Goal: Task Accomplishment & Management: Manage account settings

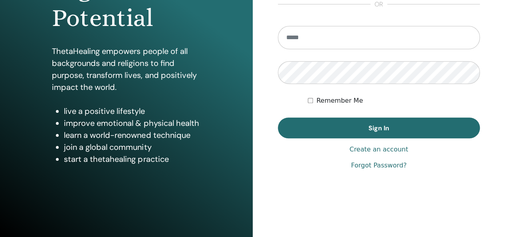
scroll to position [146, 0]
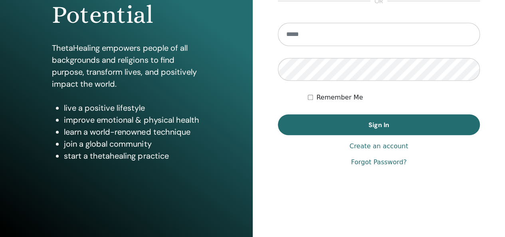
type input "**********"
click at [376, 126] on span "Sign In" at bounding box center [378, 124] width 21 height 8
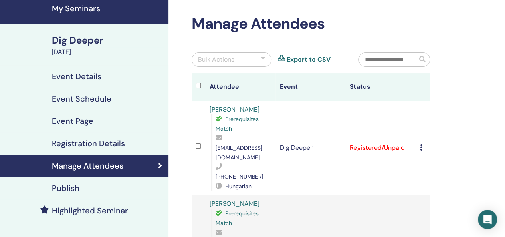
scroll to position [40, 0]
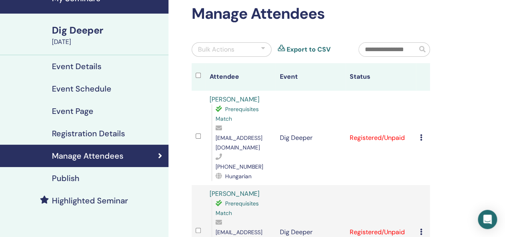
click at [422, 133] on div "Cancel Registration Do not auto-certify Mark as Paid Mark as Unpaid Mark as Abs…" at bounding box center [423, 138] width 6 height 10
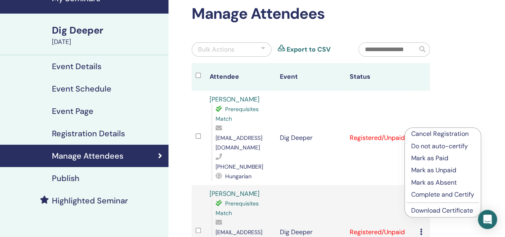
click at [438, 195] on p "Complete and Certify" at bounding box center [442, 195] width 63 height 10
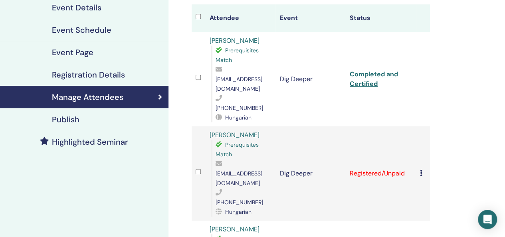
scroll to position [160, 0]
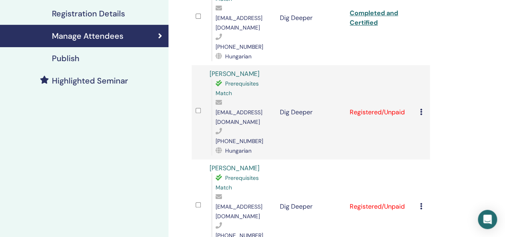
click at [418, 79] on td "Cancel Registration Do not auto-certify Mark as Paid Mark as Unpaid Mark as Abs…" at bounding box center [423, 112] width 14 height 94
click at [421, 109] on icon at bounding box center [421, 112] width 2 height 6
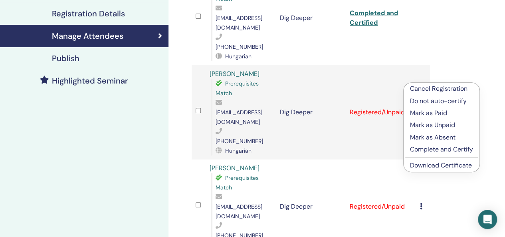
click at [431, 150] on p "Complete and Certify" at bounding box center [441, 149] width 63 height 10
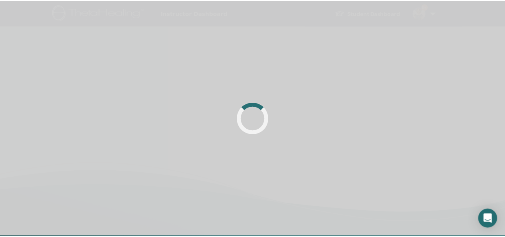
scroll to position [160, 0]
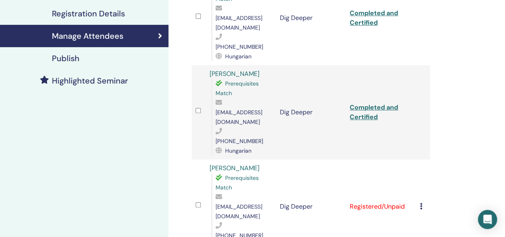
click at [421, 203] on icon at bounding box center [421, 206] width 2 height 6
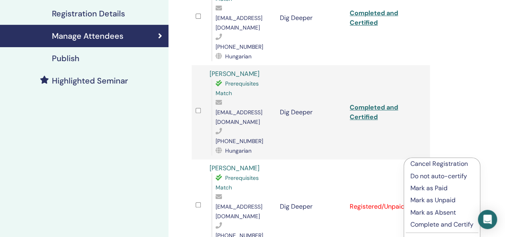
click at [433, 224] on p "Complete and Certify" at bounding box center [441, 224] width 63 height 10
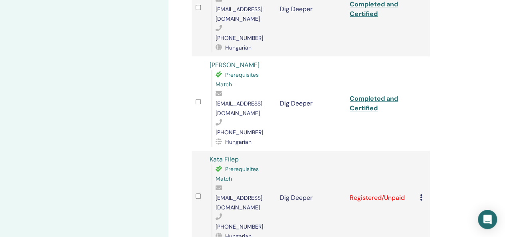
scroll to position [279, 0]
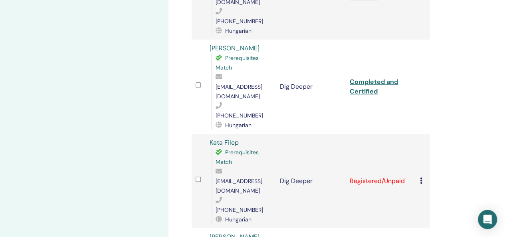
click at [422, 176] on div "Cancel Registration Do not auto-certify Mark as Paid Mark as Unpaid Mark as Abs…" at bounding box center [423, 181] width 6 height 10
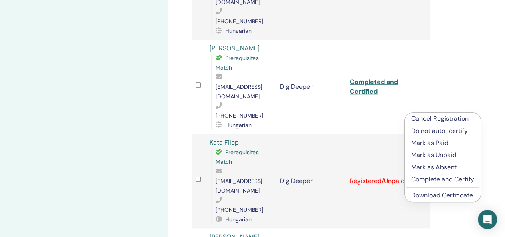
click at [438, 182] on p "Complete and Certify" at bounding box center [442, 179] width 63 height 10
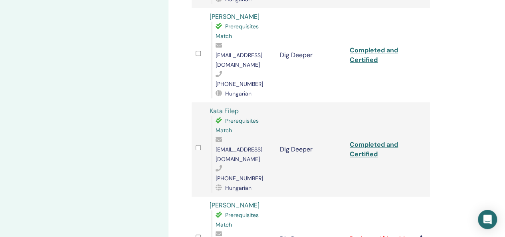
scroll to position [350, 0]
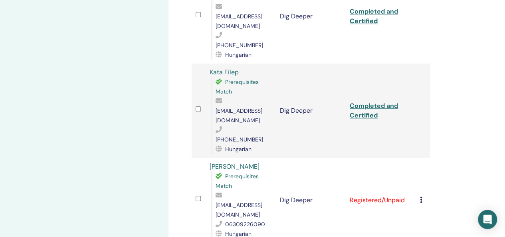
click at [421, 196] on icon at bounding box center [421, 199] width 2 height 6
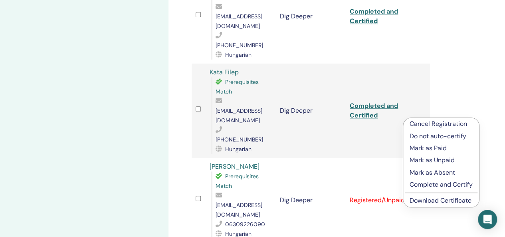
click at [431, 182] on p "Complete and Certify" at bounding box center [440, 185] width 63 height 10
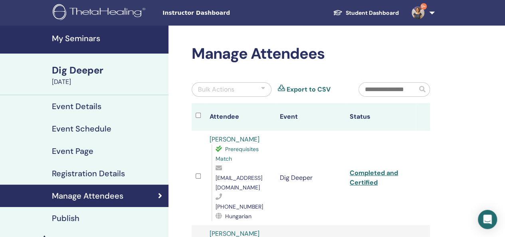
click at [100, 39] on h4 "My Seminars" at bounding box center [108, 39] width 112 height 10
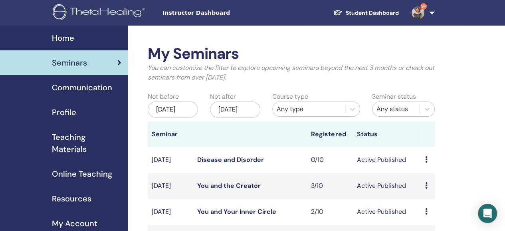
scroll to position [40, 0]
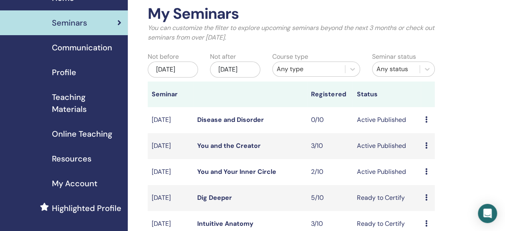
click at [267, 176] on link "You and Your Inner Circle" at bounding box center [236, 171] width 79 height 8
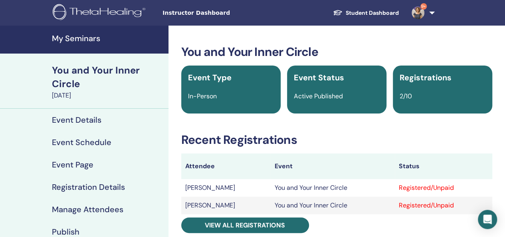
click at [62, 36] on h4 "My Seminars" at bounding box center [108, 39] width 112 height 10
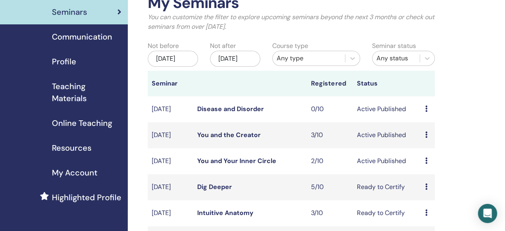
scroll to position [80, 0]
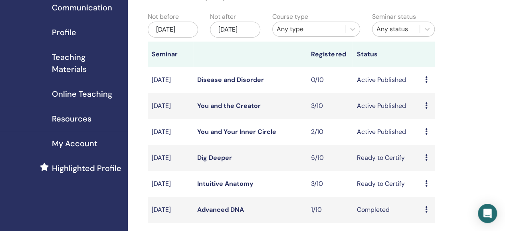
click at [242, 84] on link "Disease and Disorder" at bounding box center [230, 79] width 67 height 8
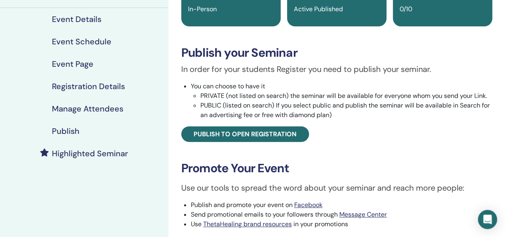
scroll to position [80, 0]
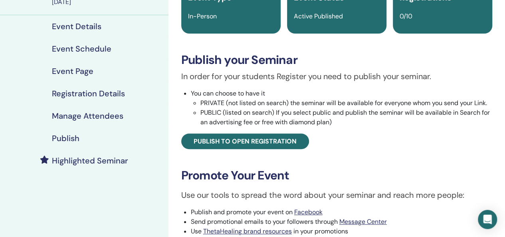
click at [61, 135] on h4 "Publish" at bounding box center [66, 138] width 28 height 10
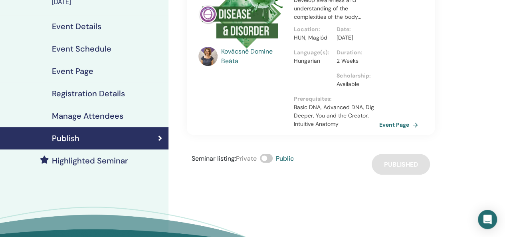
click at [399, 174] on div "Seminar listing : Private Public Published" at bounding box center [311, 164] width 248 height 21
click at [267, 162] on span at bounding box center [266, 158] width 13 height 9
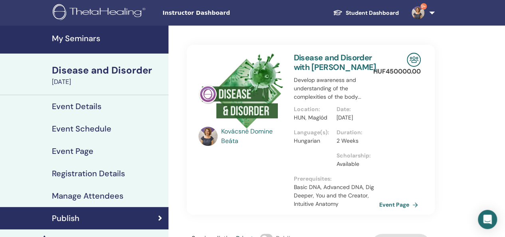
click at [93, 40] on h4 "My Seminars" at bounding box center [108, 39] width 112 height 10
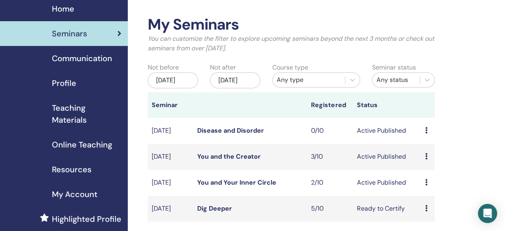
scroll to position [40, 0]
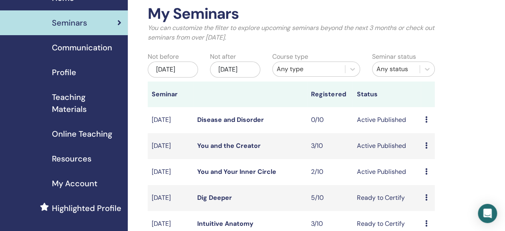
click at [424, 132] on td "Preview Edit Attendees Cancel" at bounding box center [428, 120] width 14 height 26
click at [425, 122] on icon at bounding box center [426, 119] width 2 height 6
click at [429, 172] on p "Cancel" at bounding box center [430, 173] width 30 height 10
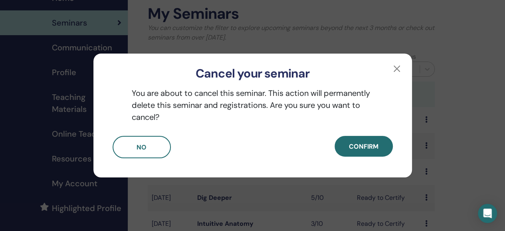
click at [359, 148] on span "Confirm" at bounding box center [364, 146] width 30 height 8
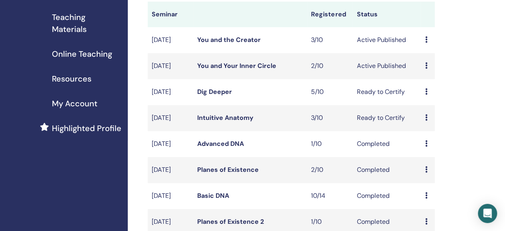
scroll to position [160, 0]
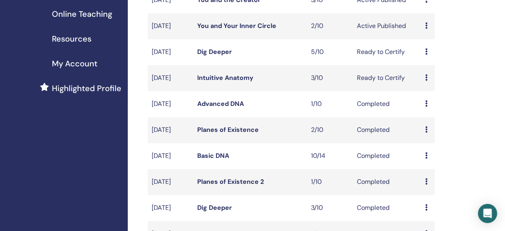
click at [241, 108] on link "Advanced DNA" at bounding box center [220, 103] width 47 height 8
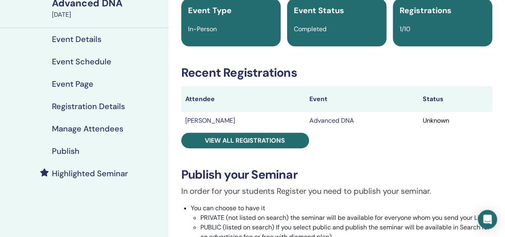
scroll to position [40, 0]
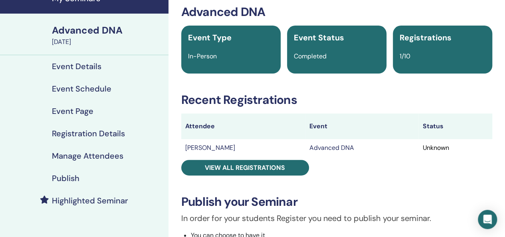
click at [66, 177] on h4 "Publish" at bounding box center [66, 178] width 28 height 10
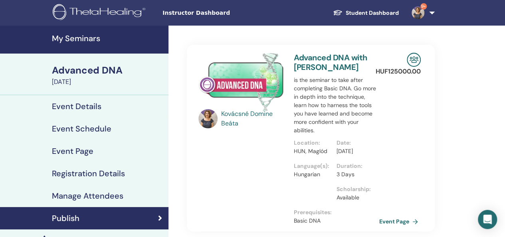
click at [102, 39] on h4 "My Seminars" at bounding box center [108, 39] width 112 height 10
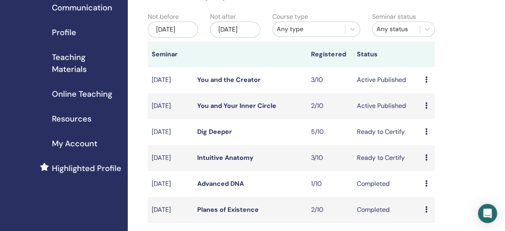
scroll to position [160, 0]
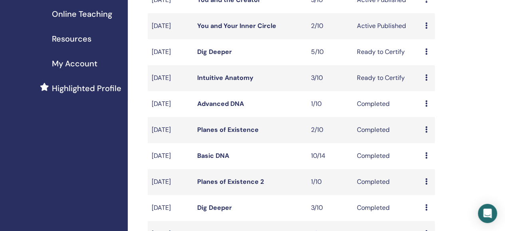
click at [427, 109] on div "Preview Attendees" at bounding box center [428, 104] width 6 height 10
click at [461, 93] on div "My Seminars You can customize the filter to explore upcoming seminars beyond th…" at bounding box center [317, 225] width 379 height 718
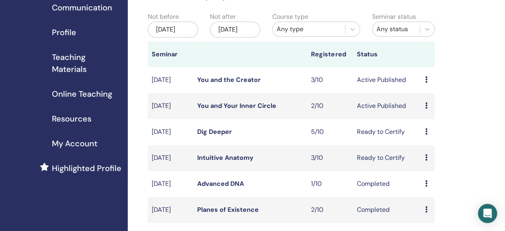
scroll to position [80, 0]
click at [247, 162] on link "Intuitive Anatomy" at bounding box center [225, 157] width 56 height 8
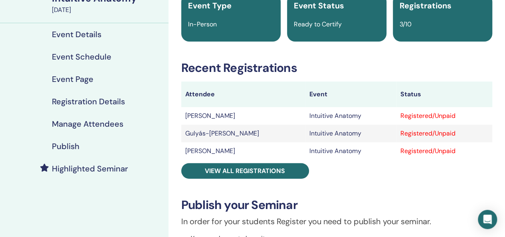
scroll to position [80, 0]
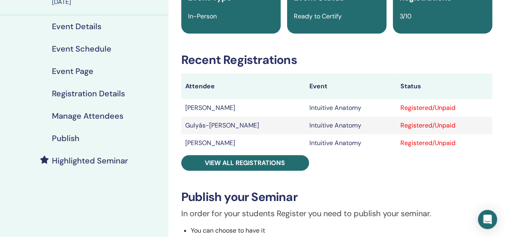
click at [244, 163] on span "View all registrations" at bounding box center [245, 162] width 80 height 8
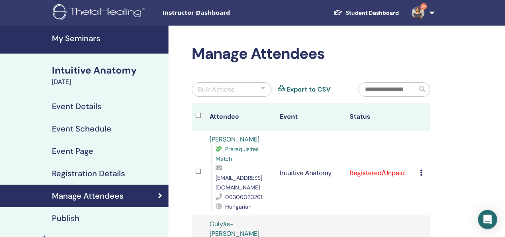
click at [89, 38] on h4 "My Seminars" at bounding box center [108, 39] width 112 height 10
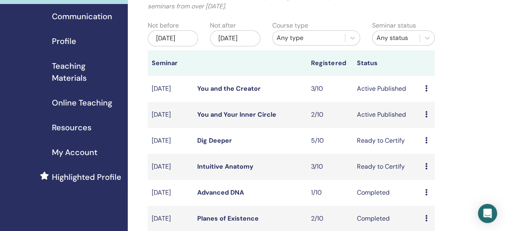
scroll to position [120, 0]
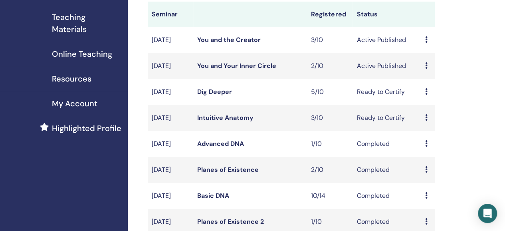
click at [266, 70] on link "You and Your Inner Circle" at bounding box center [236, 65] width 79 height 8
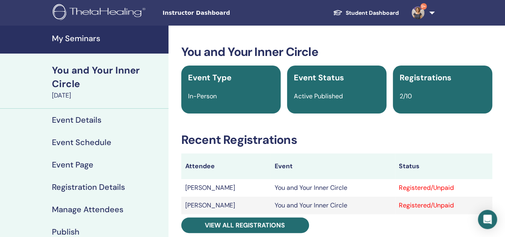
click at [93, 38] on h4 "My Seminars" at bounding box center [108, 39] width 112 height 10
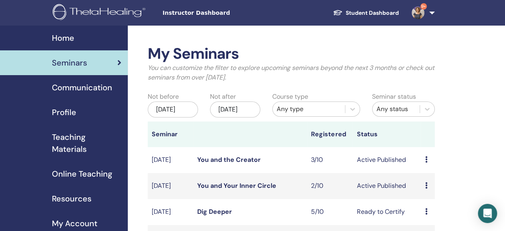
click at [234, 164] on link "You and the Creator" at bounding box center [228, 159] width 63 height 8
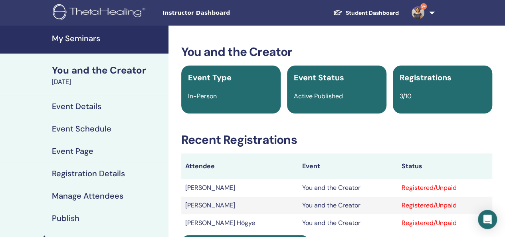
click at [94, 41] on h4 "My Seminars" at bounding box center [108, 39] width 112 height 10
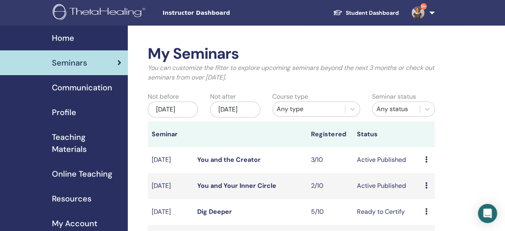
click at [433, 12] on link "9+" at bounding box center [421, 13] width 33 height 26
